Goal: Information Seeking & Learning: Learn about a topic

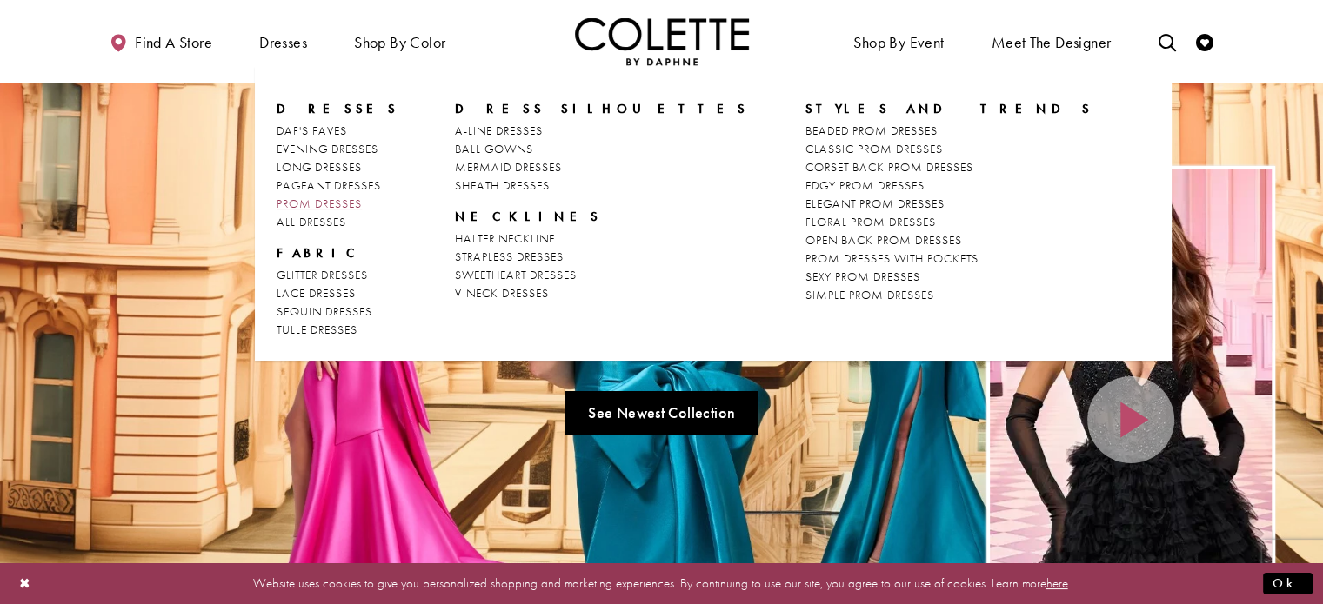
click at [330, 199] on span "PROM DRESSES" at bounding box center [319, 204] width 85 height 16
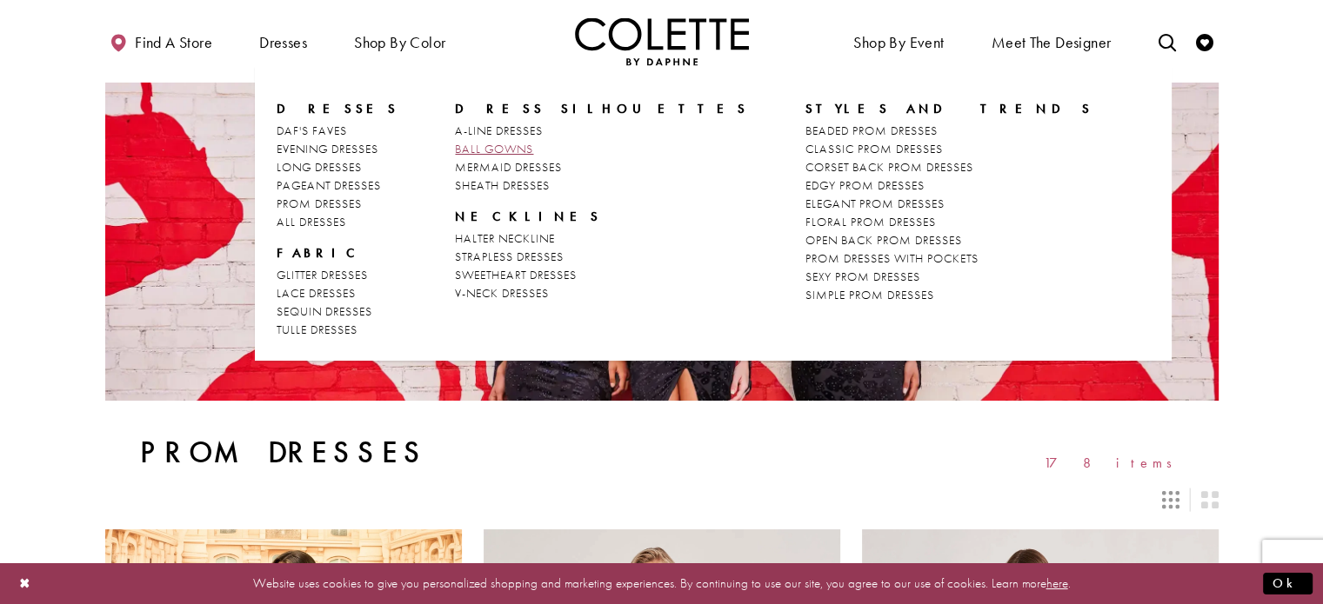
click at [484, 150] on span "BALL GOWNS" at bounding box center [494, 149] width 78 height 16
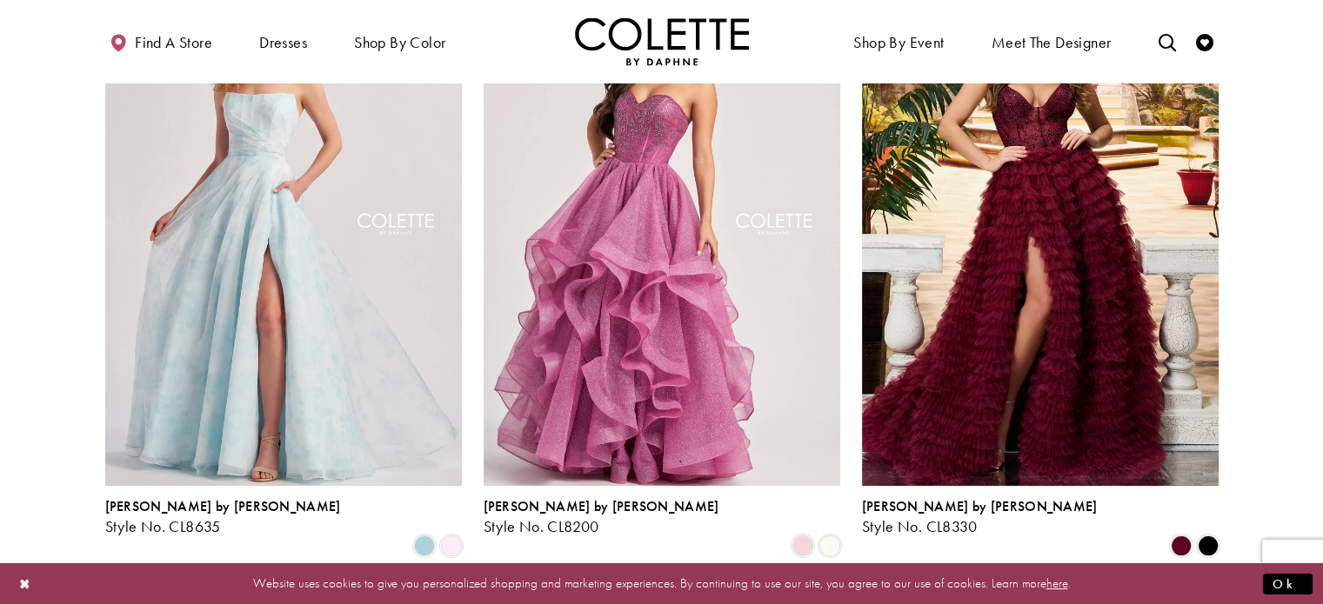
scroll to position [243, 0]
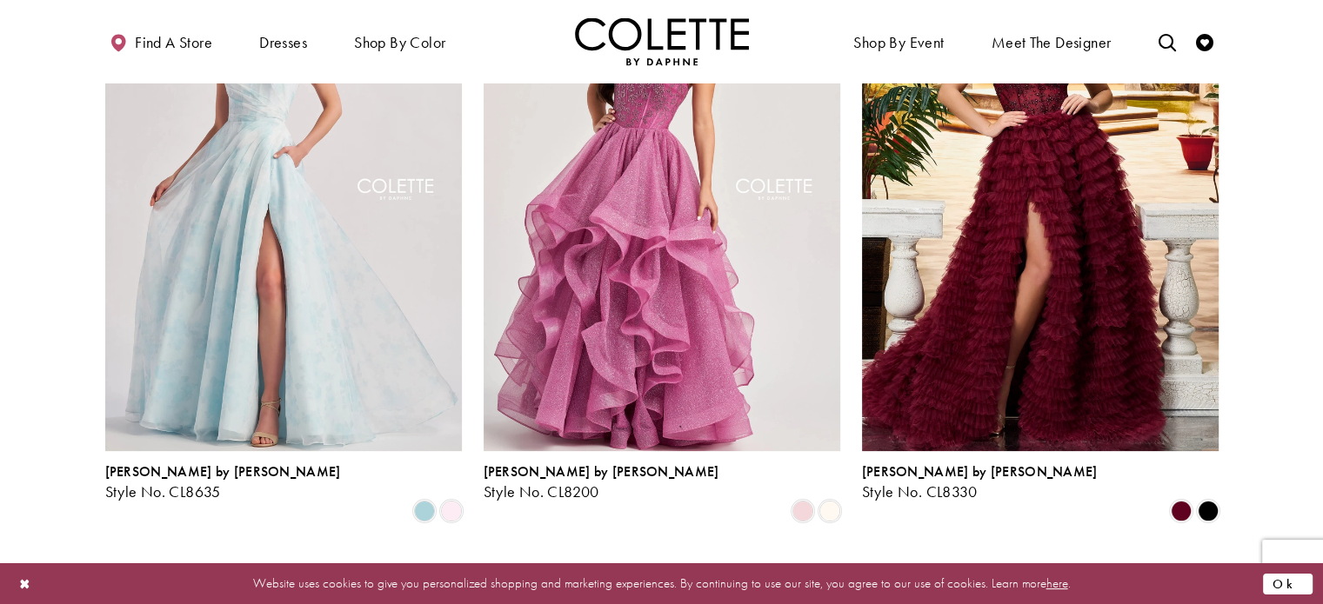
click at [1290, 584] on button "Ok" at bounding box center [1288, 584] width 50 height 22
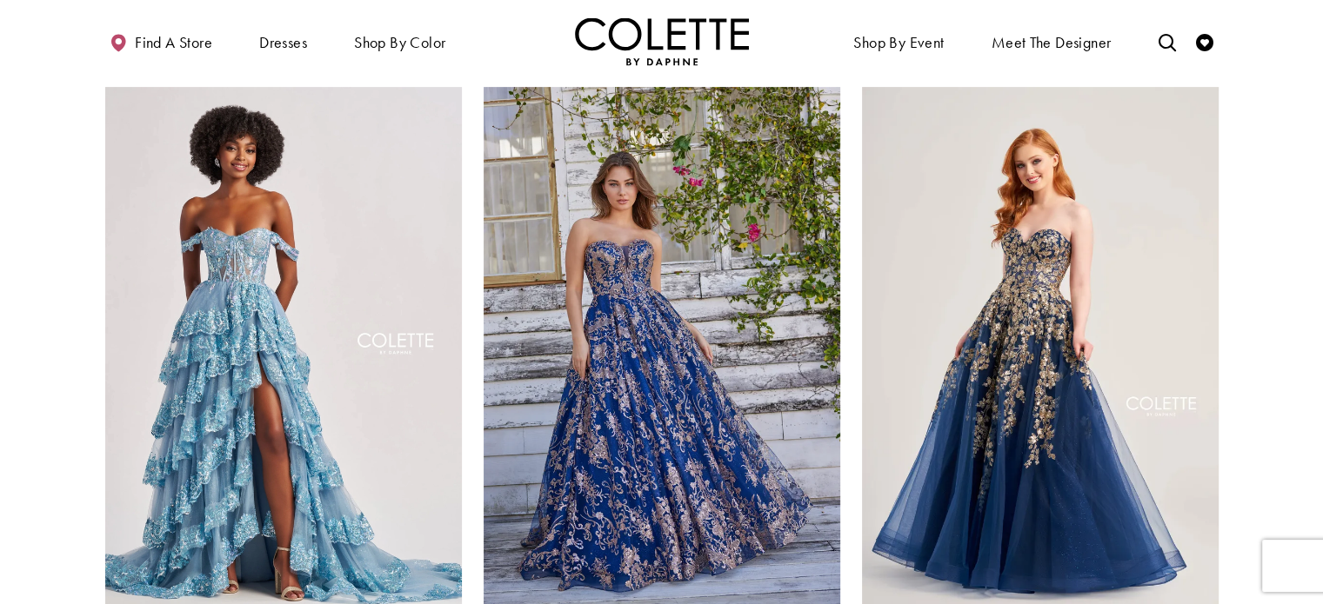
scroll to position [765, 0]
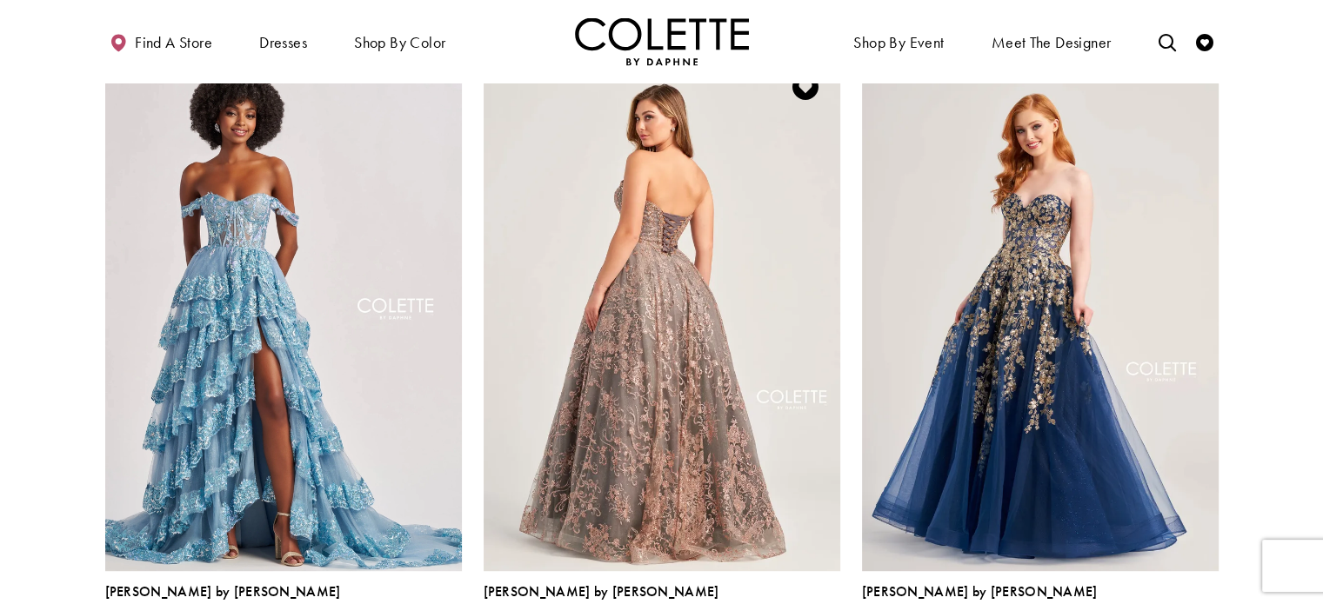
click at [641, 256] on img "Visit Colette by Daphne Style No. CL5101 Page" at bounding box center [662, 311] width 357 height 518
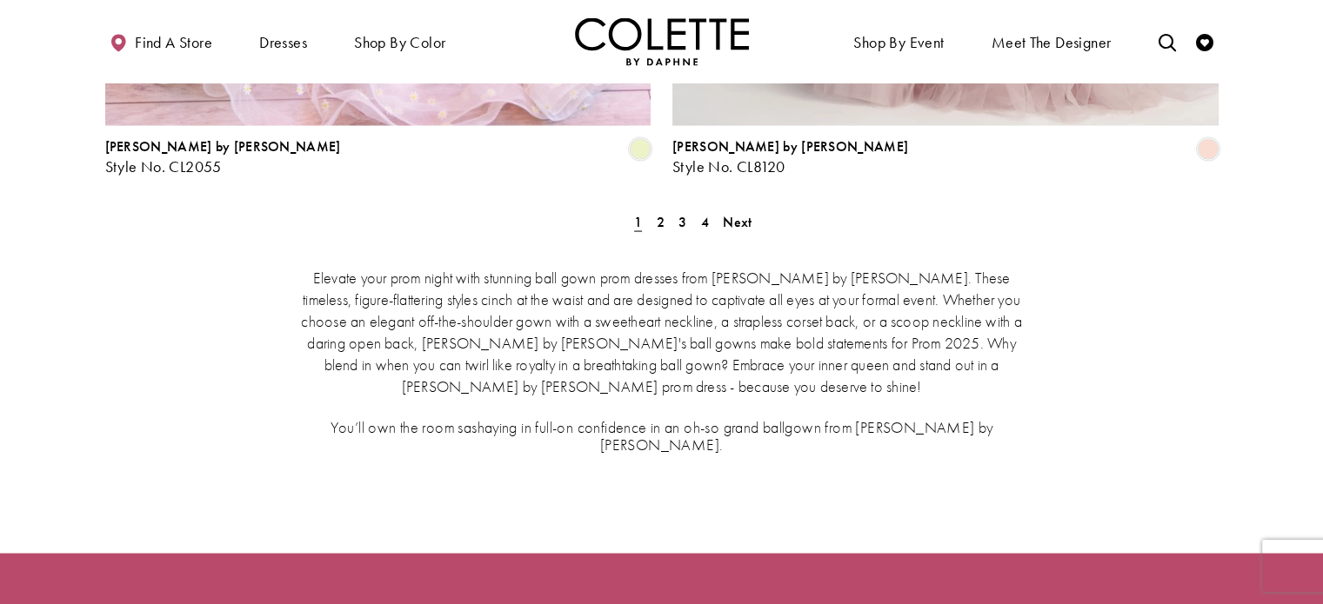
scroll to position [3444, 0]
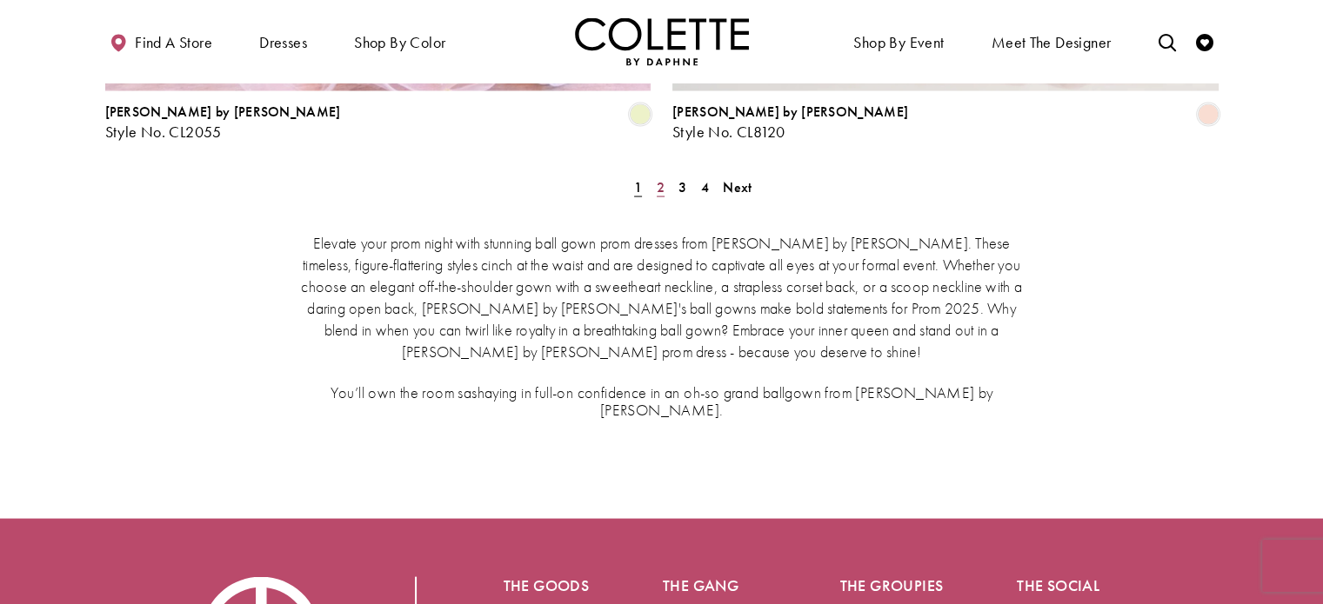
click at [657, 178] on span "2" at bounding box center [661, 187] width 8 height 18
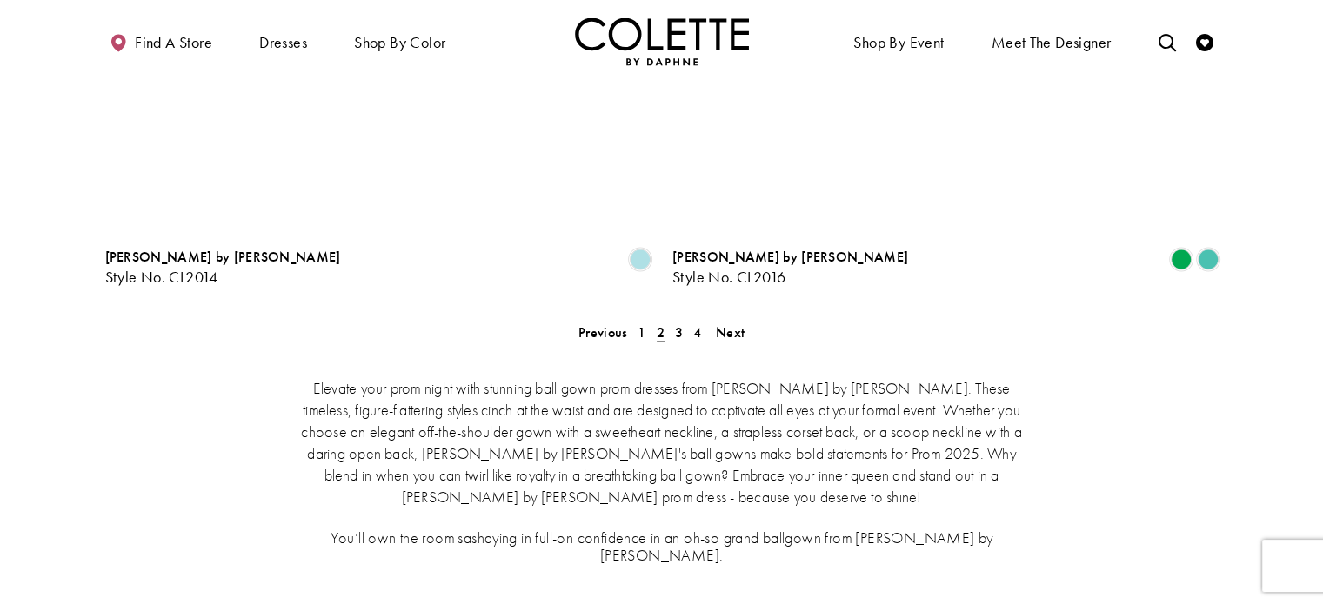
scroll to position [3230, 0]
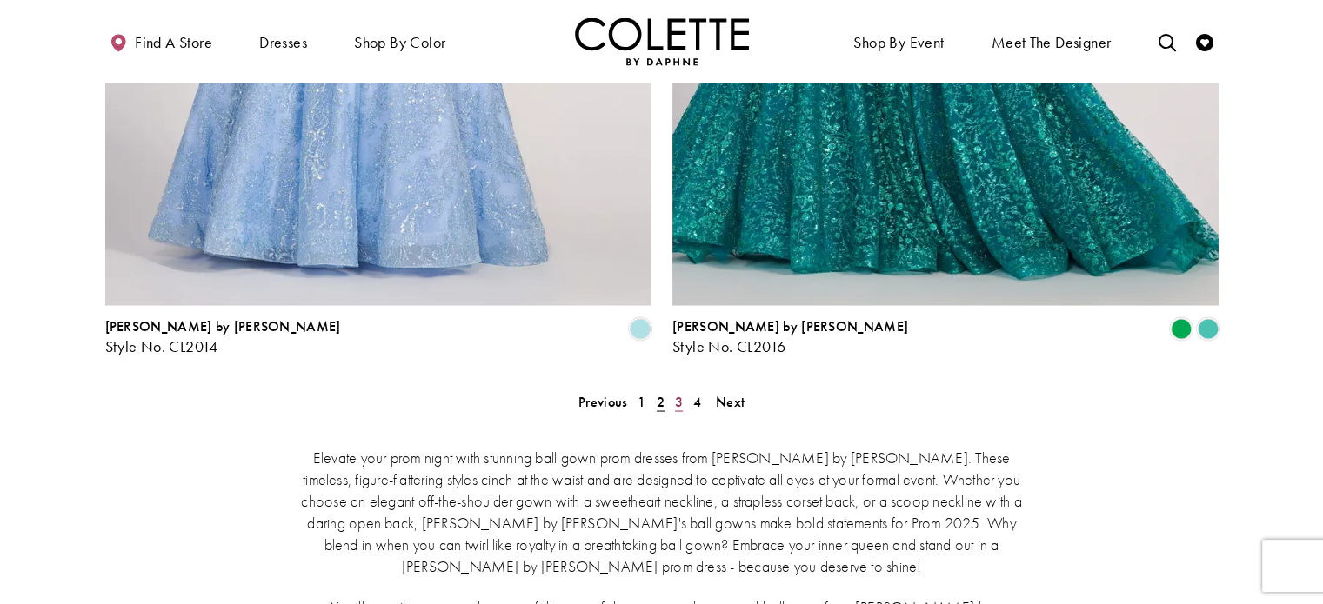
click at [680, 392] on span "3" at bounding box center [679, 401] width 8 height 18
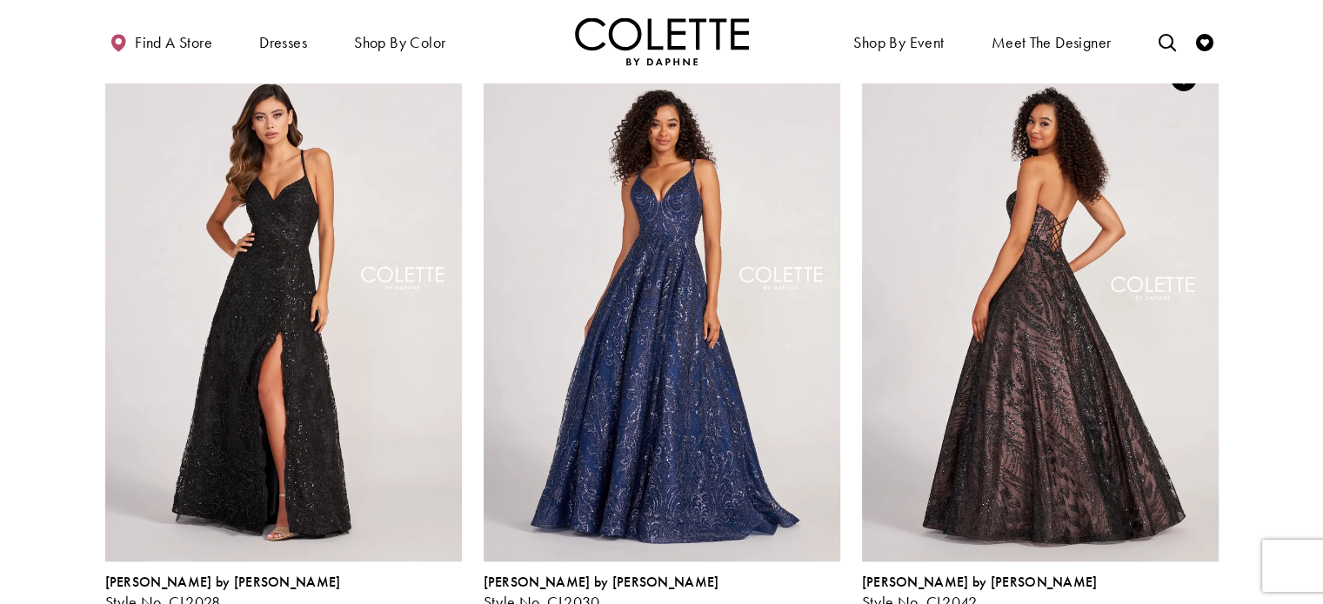
scroll to position [1381, 0]
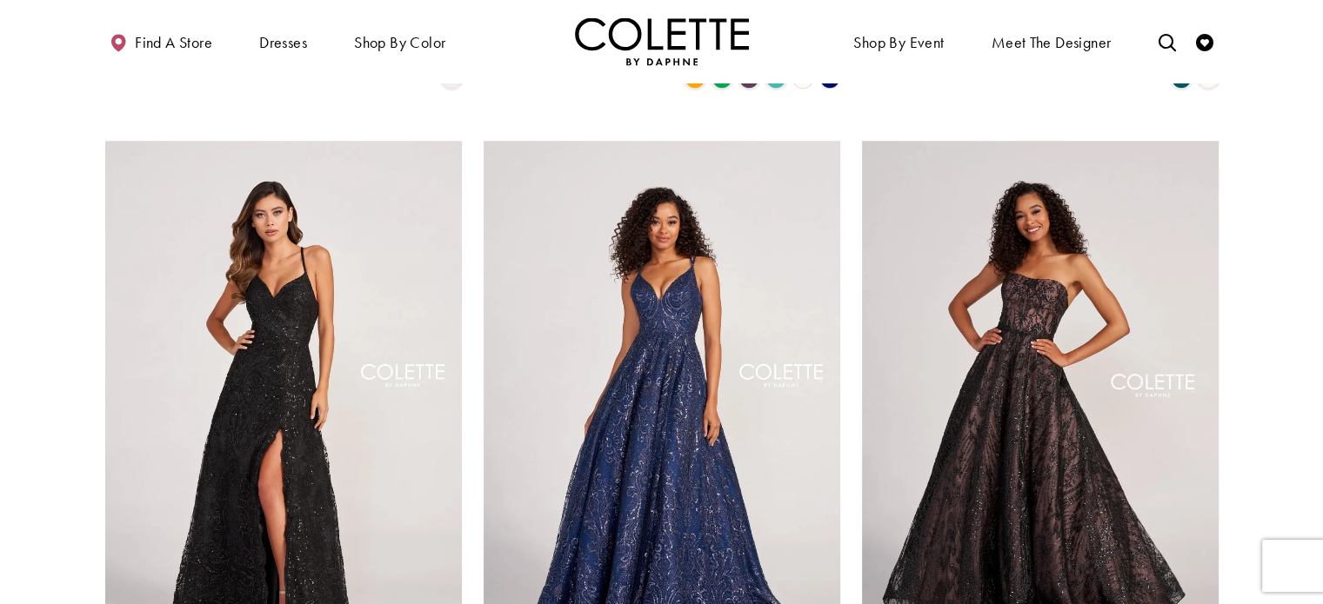
scroll to position [0, 0]
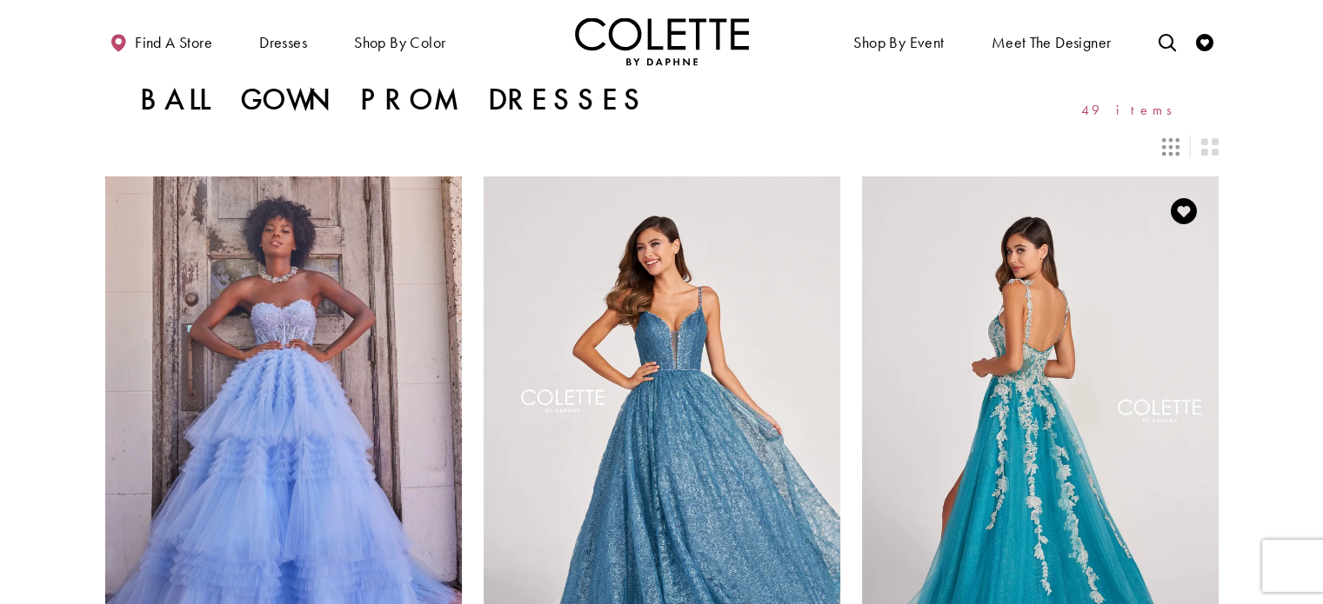
click at [945, 236] on img "Visit Colette by Daphne Style No. CL2020 Page" at bounding box center [1040, 436] width 357 height 518
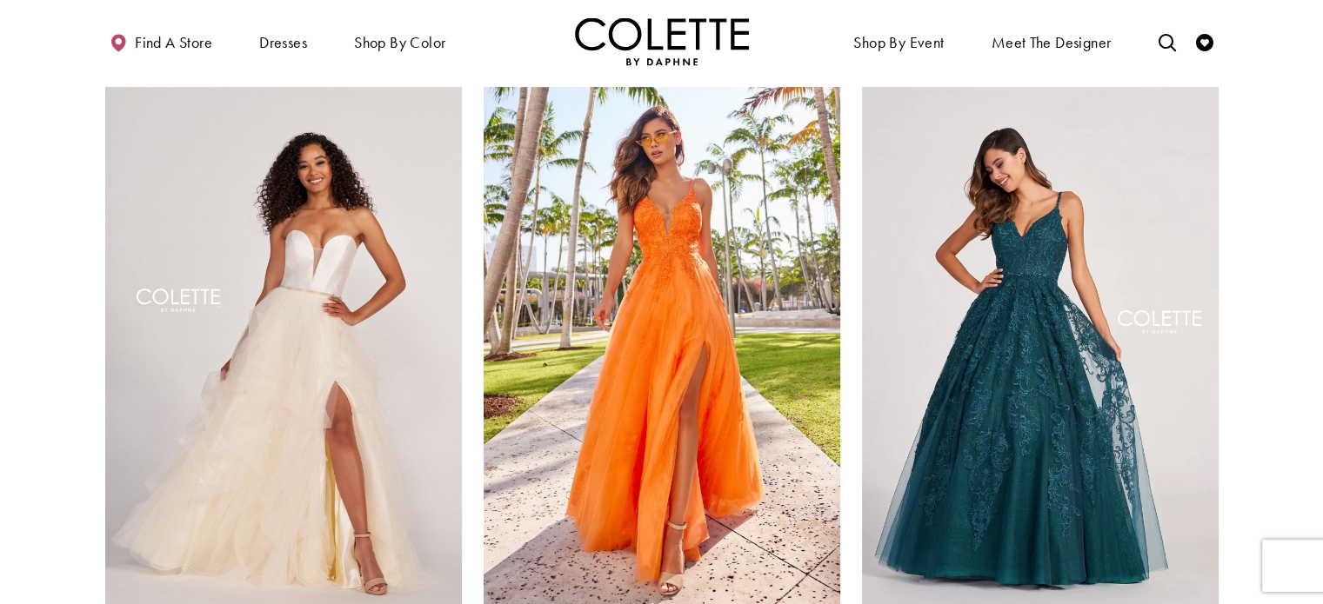
scroll to position [765, 0]
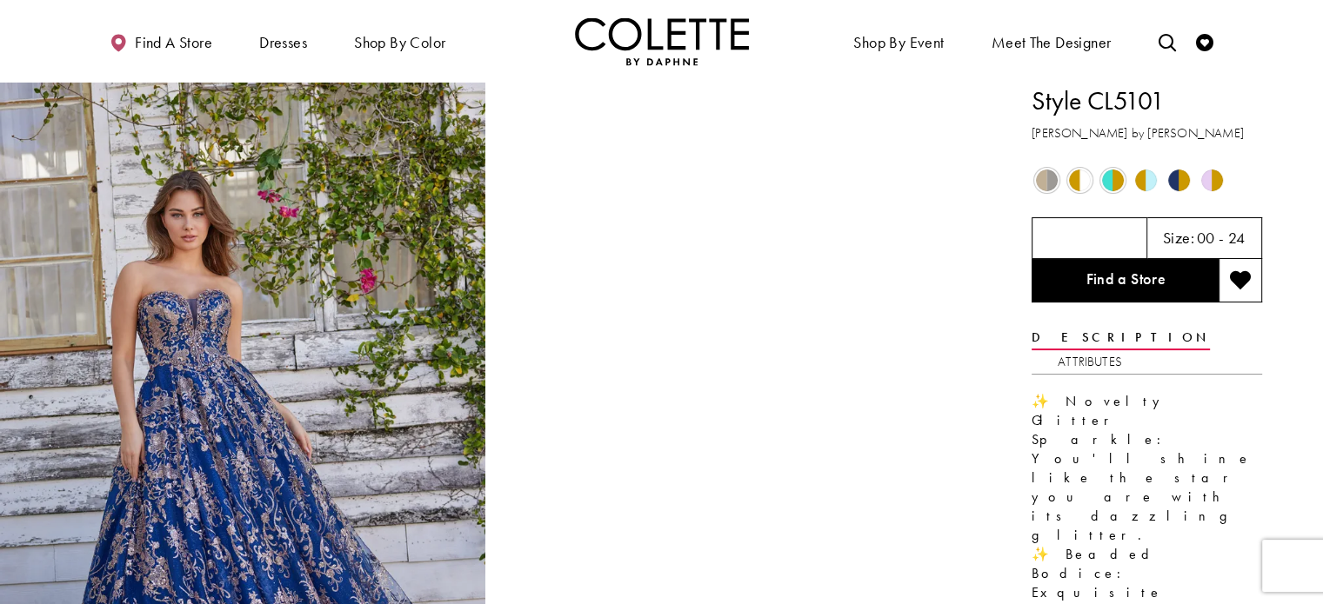
click at [1183, 179] on span "Product color controls state depends on size chosen" at bounding box center [1179, 181] width 22 height 22
click at [1172, 182] on span "Product color controls state depends on size chosen" at bounding box center [1179, 181] width 22 height 22
click at [1211, 178] on span "Product color controls state depends on size chosen" at bounding box center [1212, 181] width 22 height 22
click at [1168, 183] on span "Product color controls state depends on size chosen" at bounding box center [1179, 181] width 22 height 22
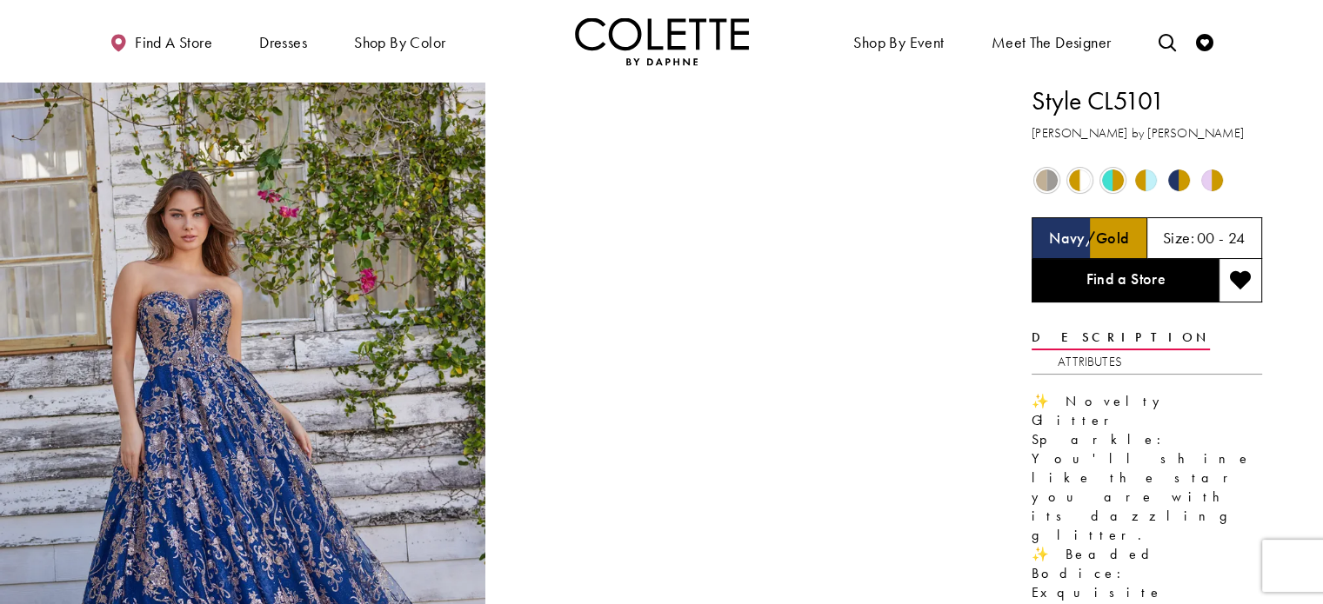
click at [1168, 183] on span "Product color controls state depends on size chosen" at bounding box center [1179, 181] width 22 height 22
click at [1178, 183] on span "Product color controls state depends on size chosen" at bounding box center [1179, 181] width 22 height 22
click at [1147, 178] on span "Product color controls state depends on size chosen" at bounding box center [1146, 181] width 22 height 22
click at [1169, 183] on span "Product color controls state depends on size chosen" at bounding box center [1179, 181] width 22 height 22
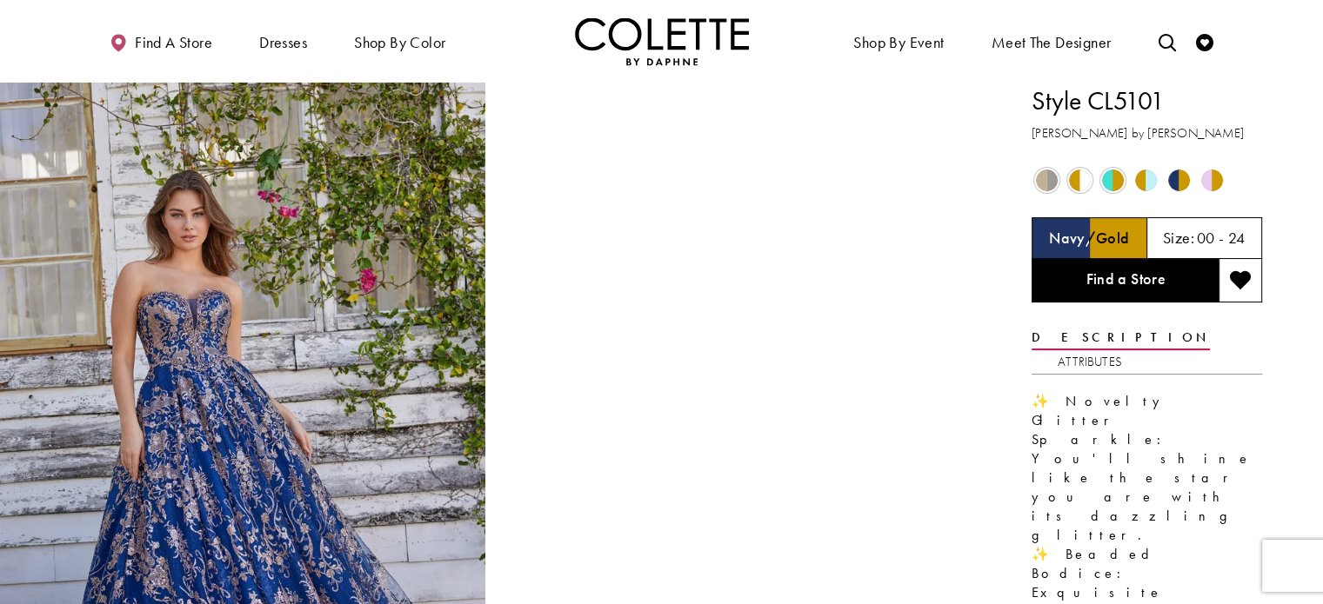
click at [1223, 177] on div "Out of Stock" at bounding box center [1212, 180] width 30 height 30
click at [1033, 183] on div "Out of Stock" at bounding box center [1046, 180] width 30 height 30
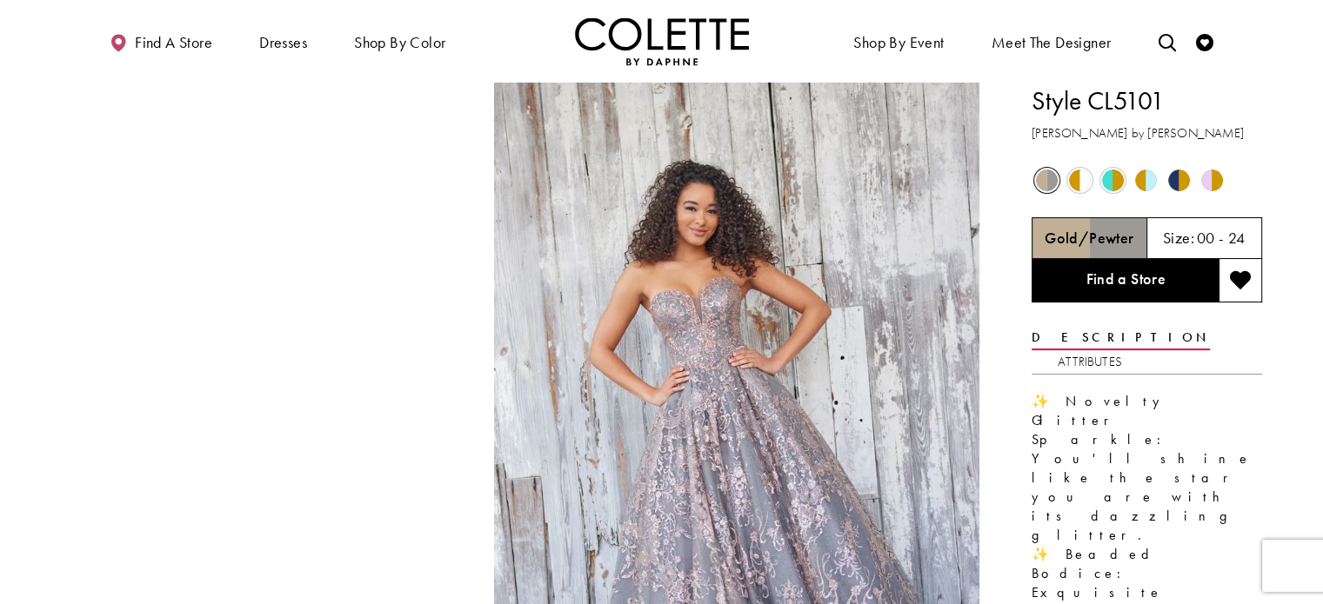
click at [1172, 187] on span "Product color controls state depends on size chosen" at bounding box center [1179, 181] width 22 height 22
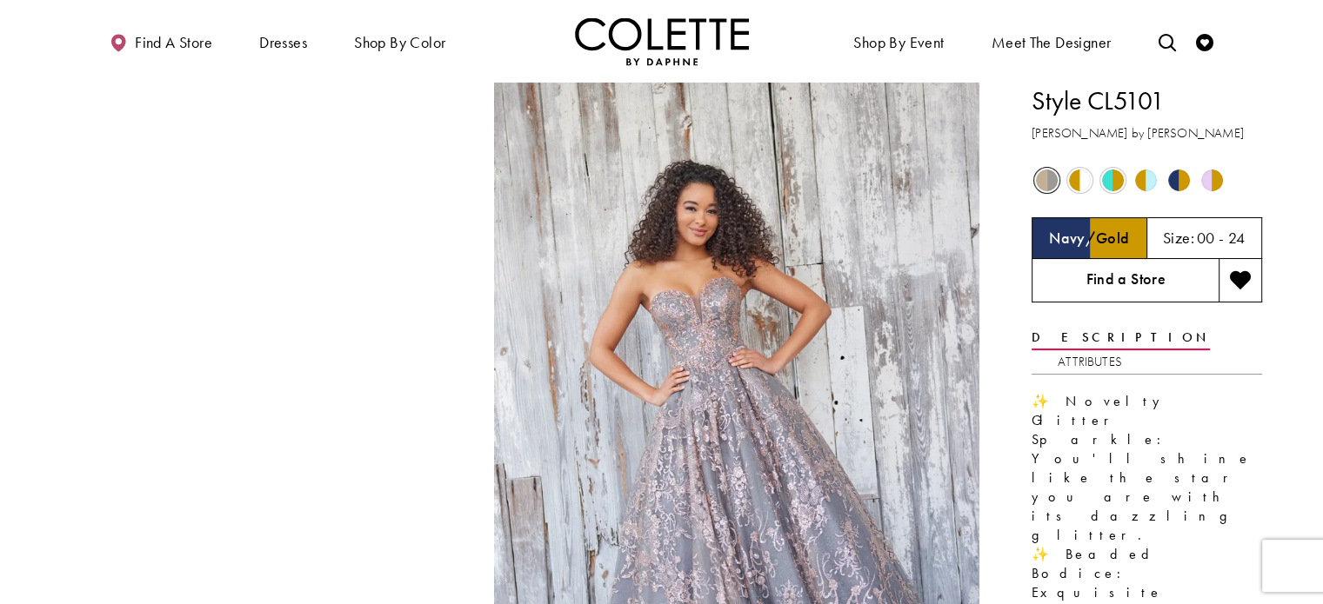
click at [1142, 277] on link "Find a Store" at bounding box center [1124, 280] width 187 height 43
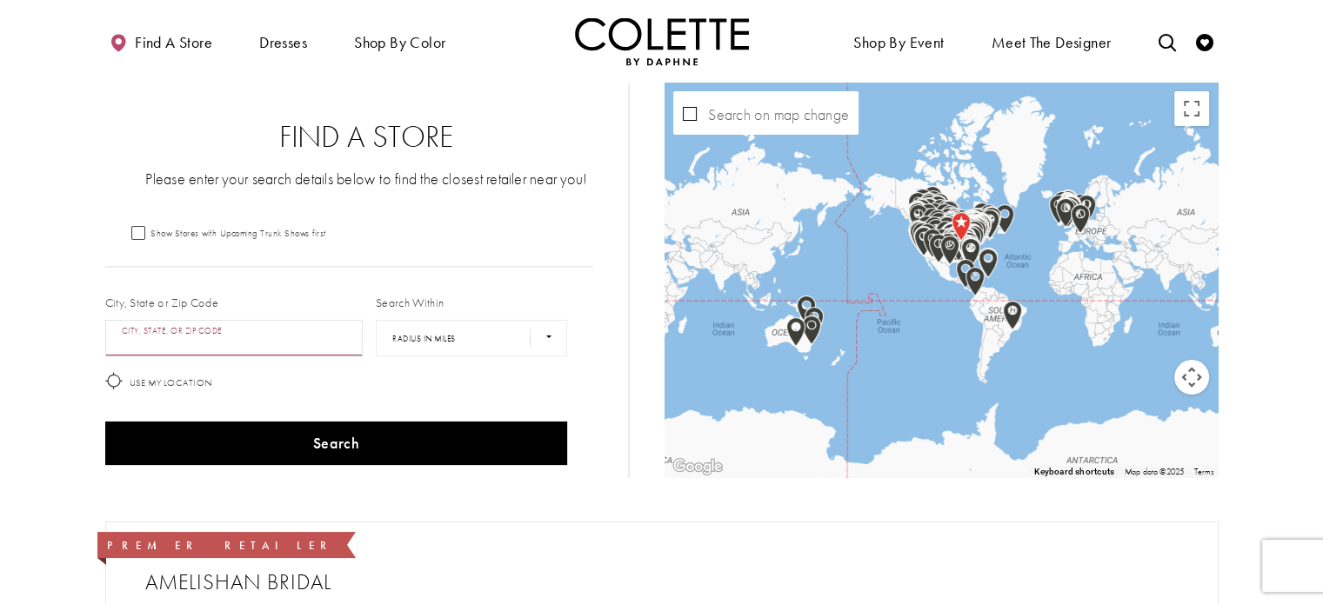
click at [238, 335] on input "City, State, or ZIP Code" at bounding box center [234, 338] width 258 height 37
click at [183, 241] on form "Show Stores with Upcoming Trunk Shows first City, State or Zip Code City, State…" at bounding box center [367, 348] width 524 height 248
click at [188, 330] on input "City, State, or ZIP Code" at bounding box center [234, 338] width 258 height 37
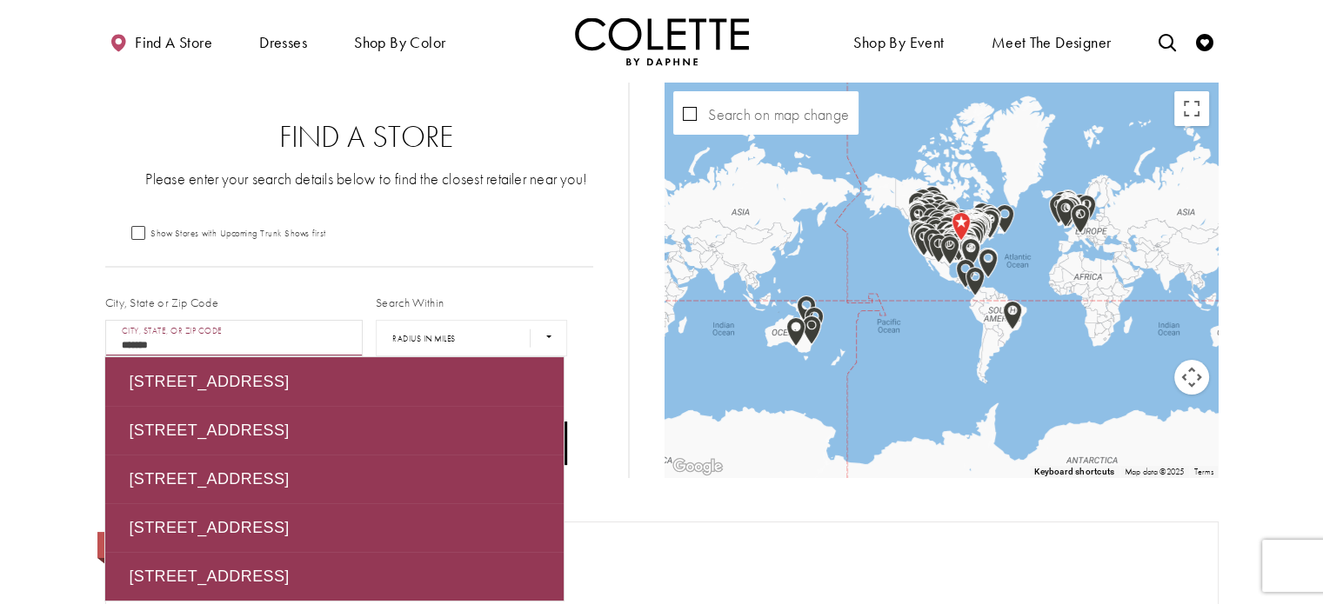
click at [188, 330] on input "*******" at bounding box center [234, 338] width 258 height 37
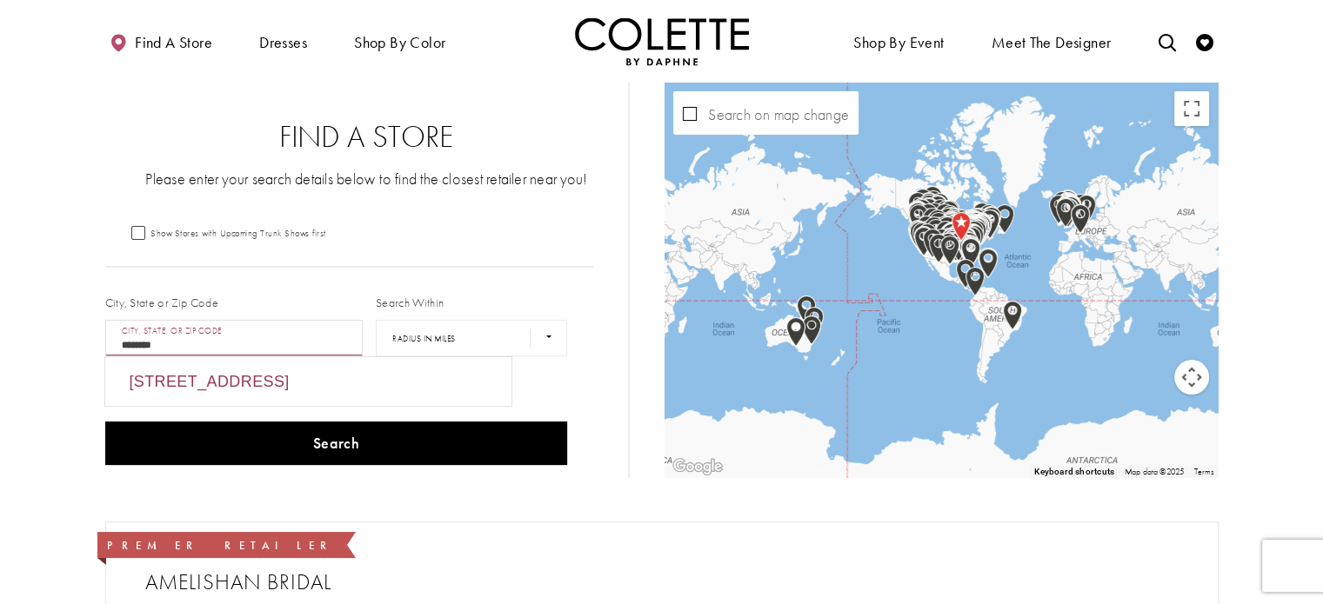
click at [286, 389] on div "King Street, Drighlington, Bradford BD11 1EJ, UK" at bounding box center [308, 381] width 406 height 49
type input "**********"
click at [403, 344] on select "**** ** *** *** ***" at bounding box center [471, 338] width 191 height 37
click at [376, 320] on select "**** ** *** *** ***" at bounding box center [471, 338] width 191 height 37
click at [431, 325] on select "**** ** *** *** ***" at bounding box center [471, 338] width 191 height 37
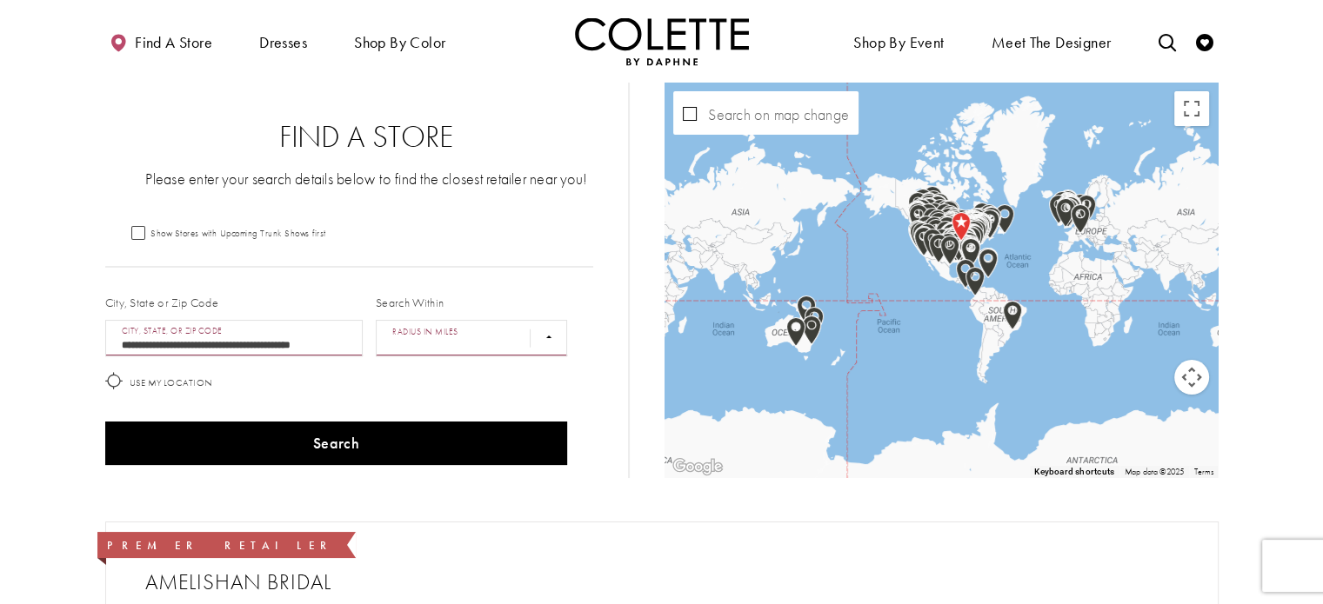
select select "*****"
click at [376, 320] on select "**** ** *** *** ***" at bounding box center [471, 338] width 191 height 37
click at [335, 468] on div "Search" at bounding box center [336, 444] width 476 height 57
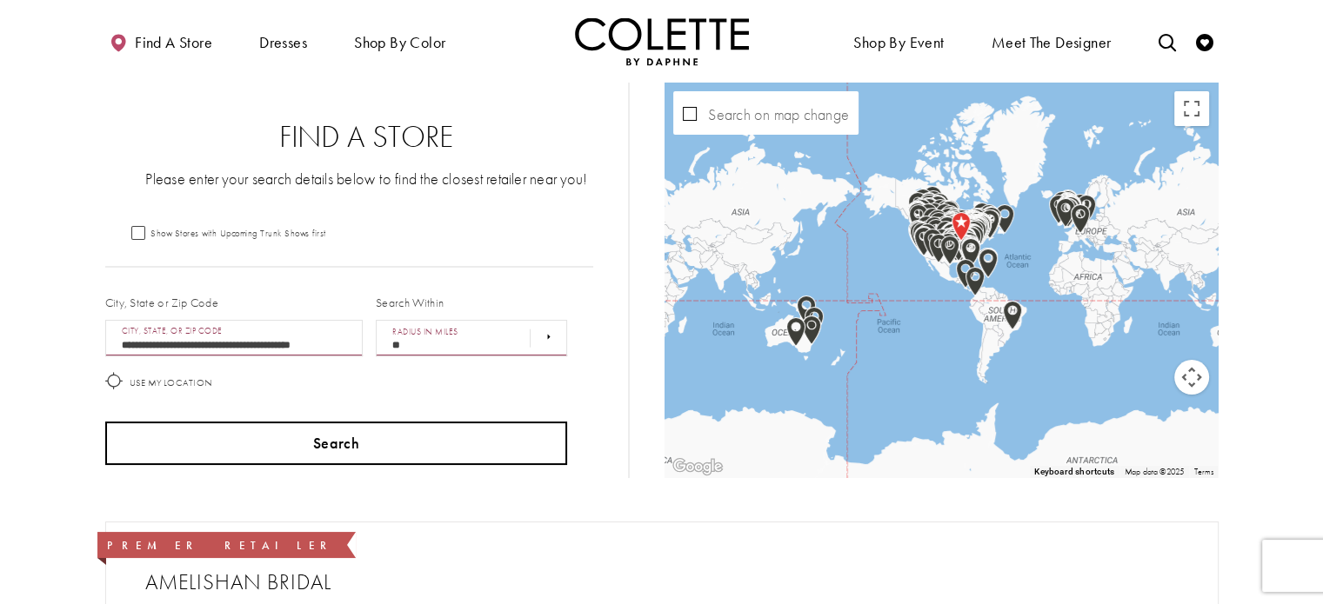
click at [325, 451] on button "Search" at bounding box center [336, 443] width 463 height 43
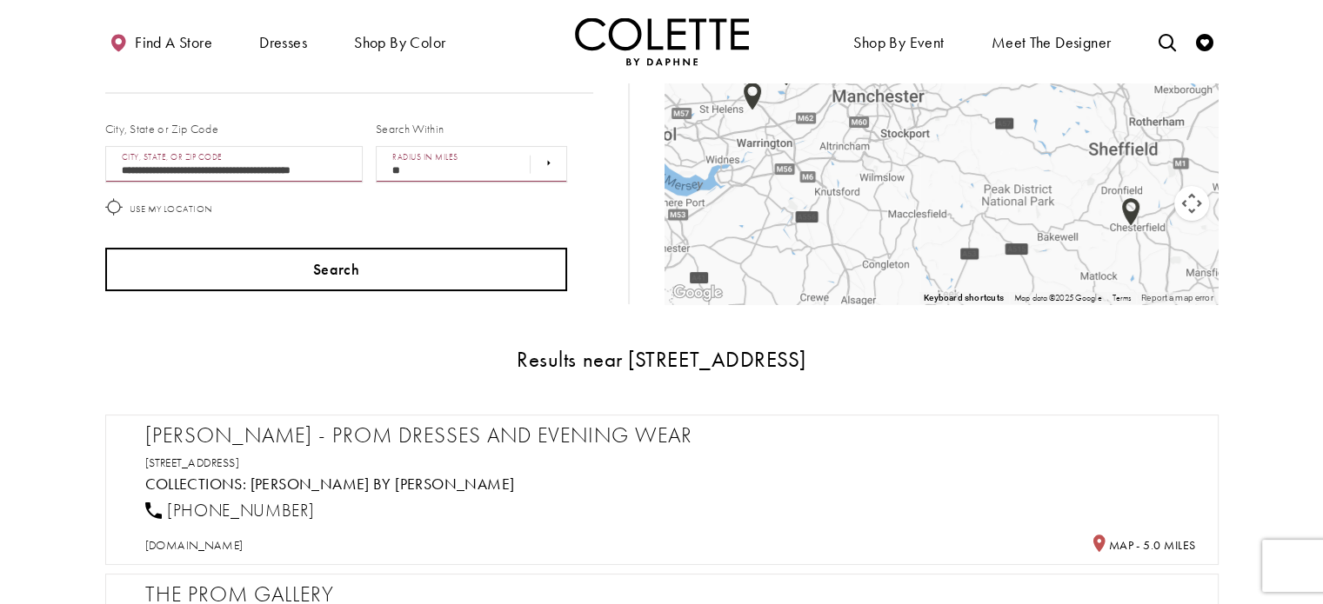
scroll to position [313, 0]
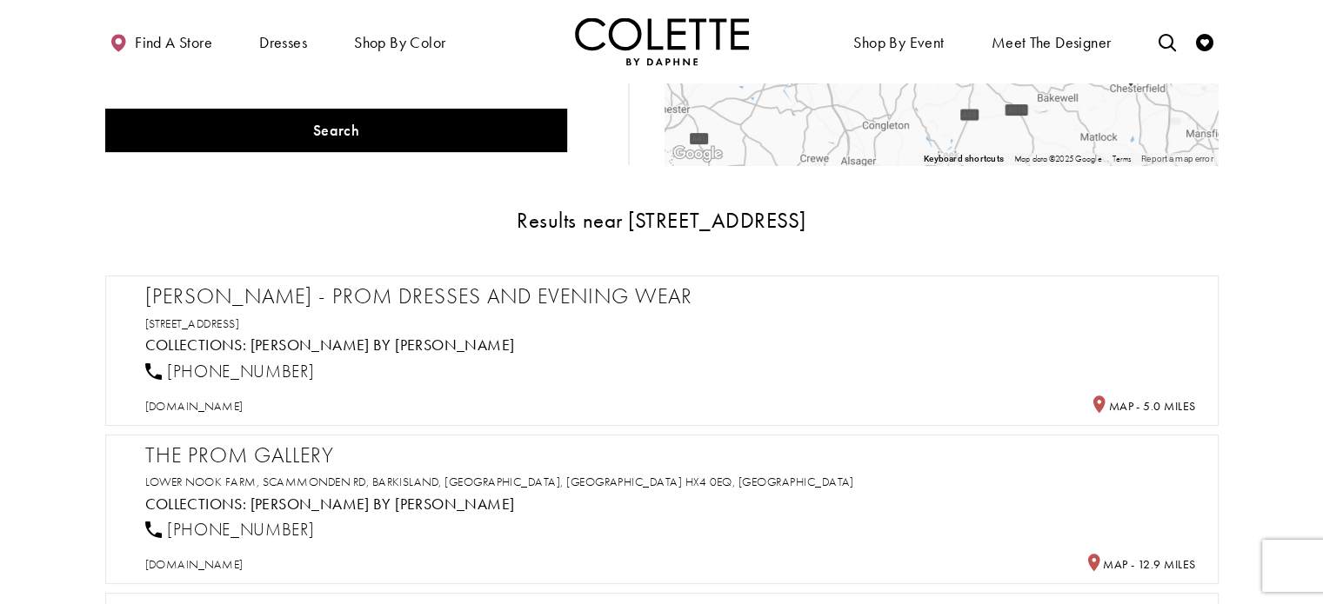
click at [325, 451] on h2 "The Prom Gallery" at bounding box center [670, 456] width 1050 height 26
click at [306, 347] on link "[PERSON_NAME] by [PERSON_NAME]" at bounding box center [382, 345] width 264 height 20
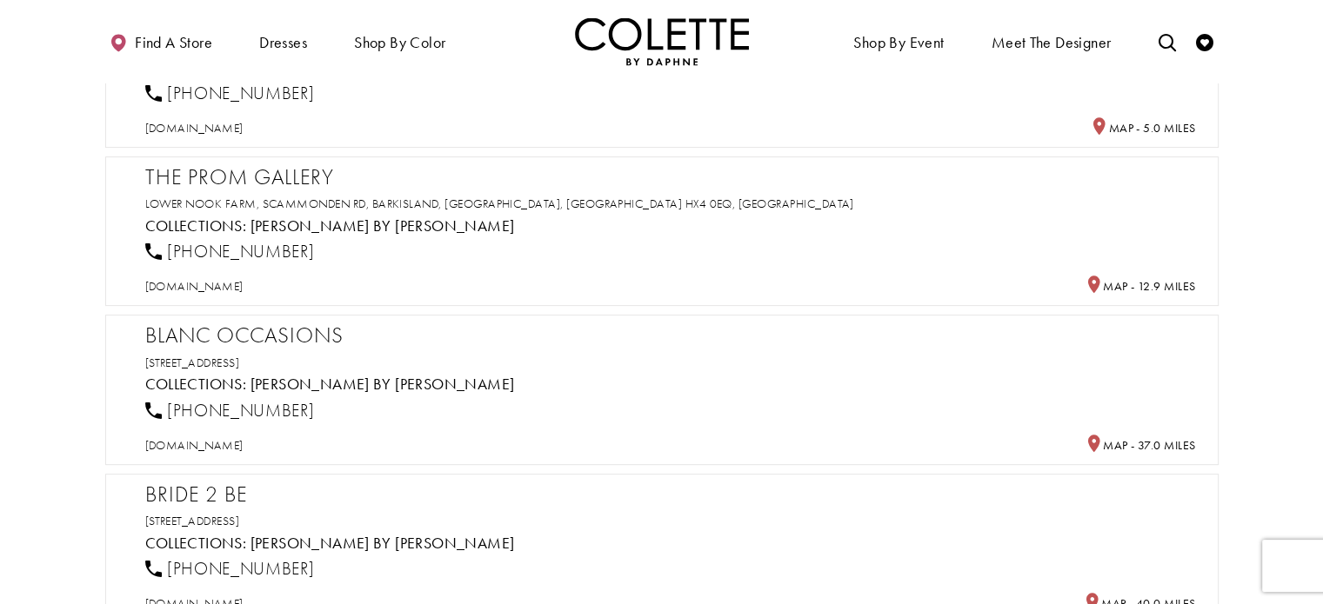
scroll to position [626, 0]
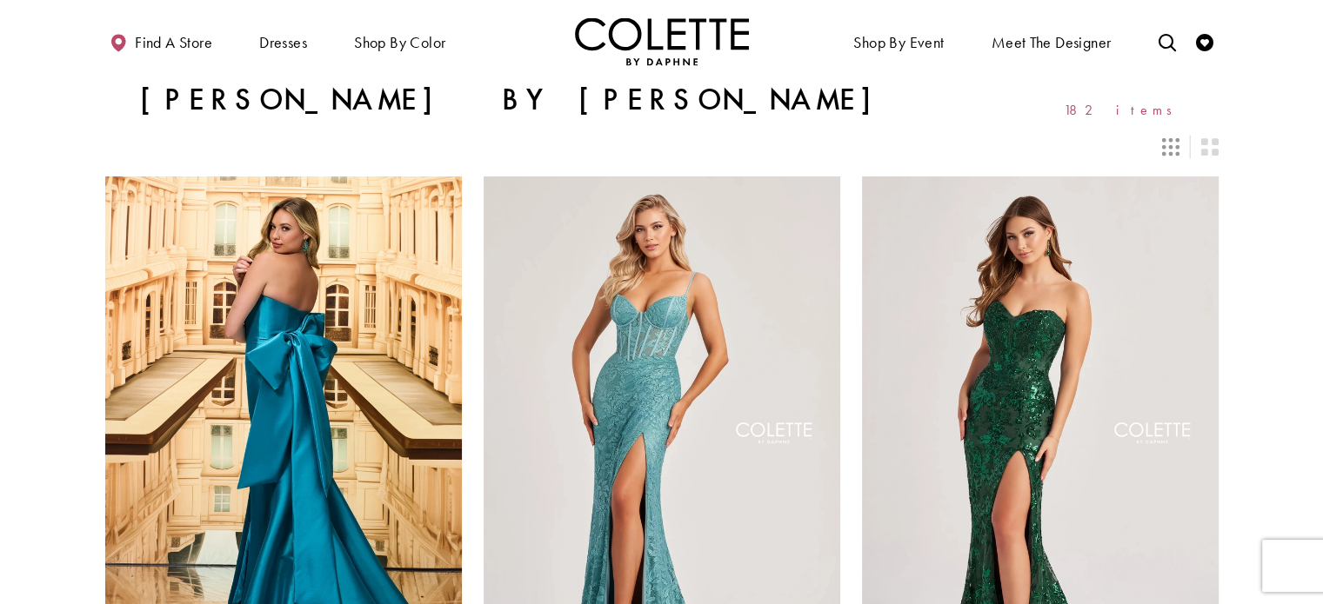
scroll to position [35, 0]
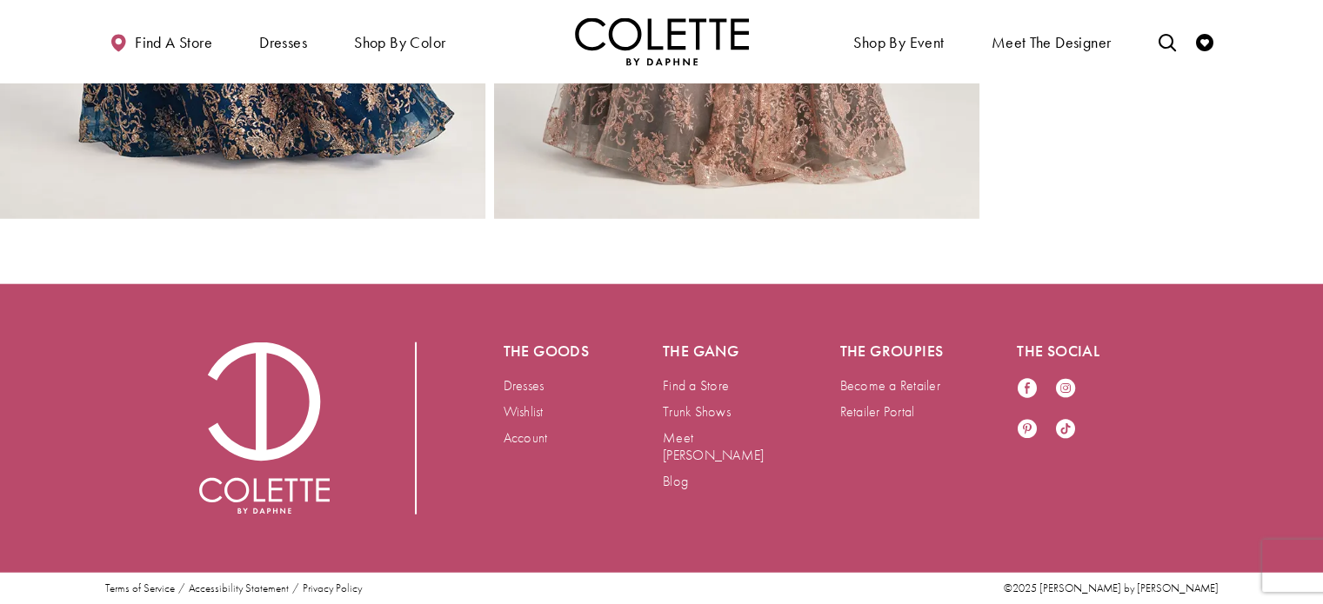
scroll to position [4407, 0]
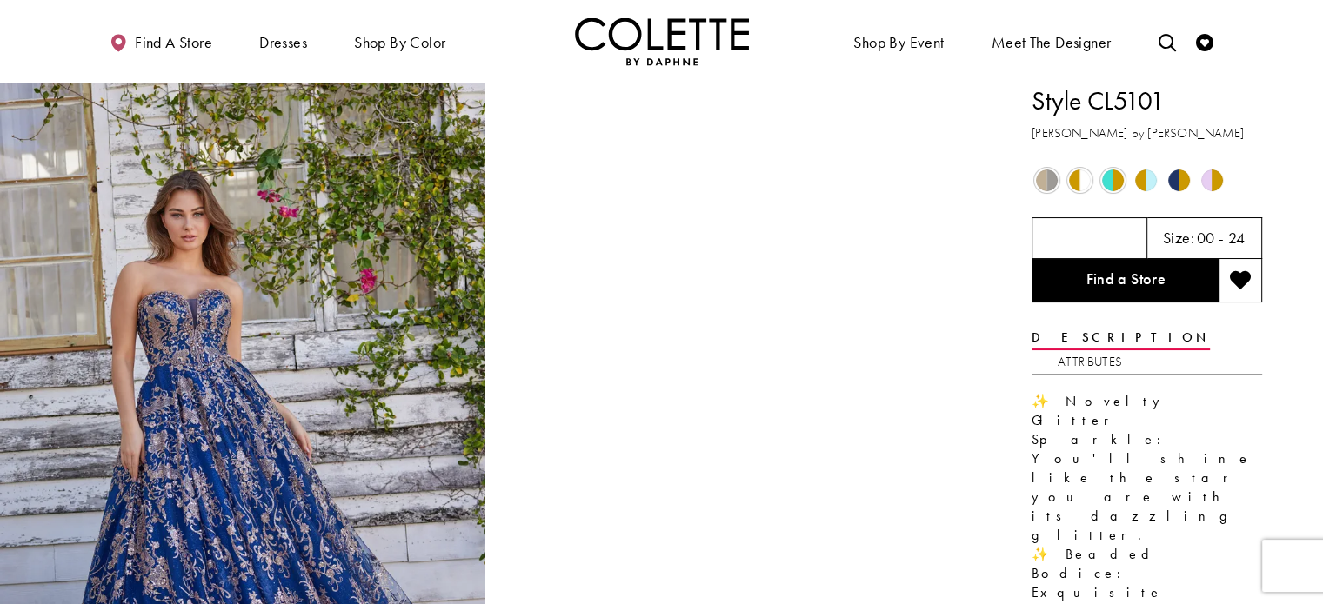
drag, startPoint x: 1162, startPoint y: 112, endPoint x: 1018, endPoint y: 100, distance: 144.0
copy h1 "Style CL5101"
